Goal: Task Accomplishment & Management: Complete application form

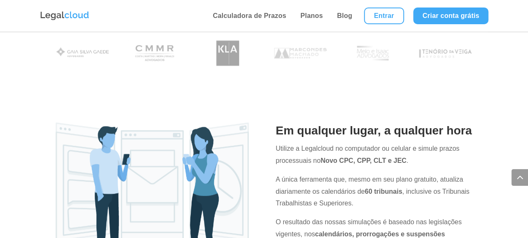
scroll to position [454, 0]
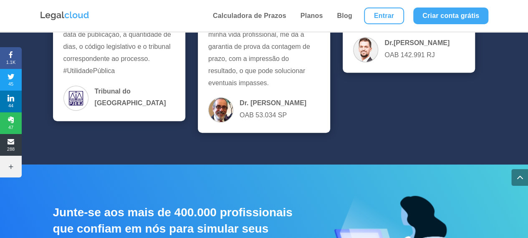
drag, startPoint x: 414, startPoint y: 201, endPoint x: 407, endPoint y: 225, distance: 25.5
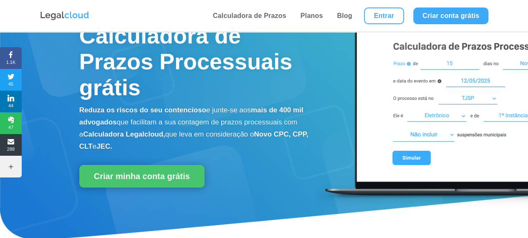
scroll to position [0, 0]
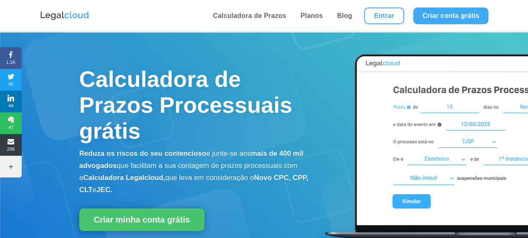
drag, startPoint x: 448, startPoint y: 23, endPoint x: 436, endPoint y: -36, distance: 60.5
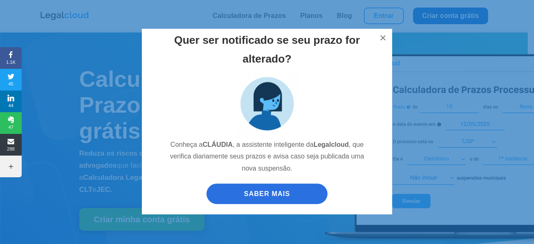
click at [459, 15] on div "Quer ser notificado se seu prazo for alterado? Conheça a [PERSON_NAME] , a assi…" at bounding box center [267, 122] width 534 height 244
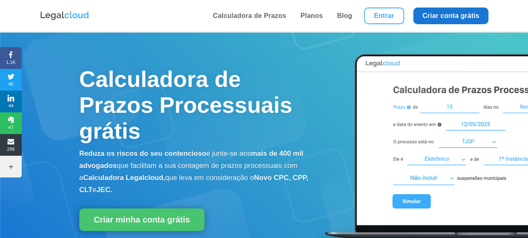
click at [452, 12] on link "Criar conta grátis" at bounding box center [450, 16] width 75 height 17
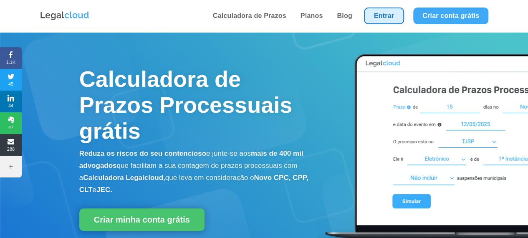
click at [372, 18] on link "Entrar" at bounding box center [384, 16] width 40 height 17
